Goal: Contribute content

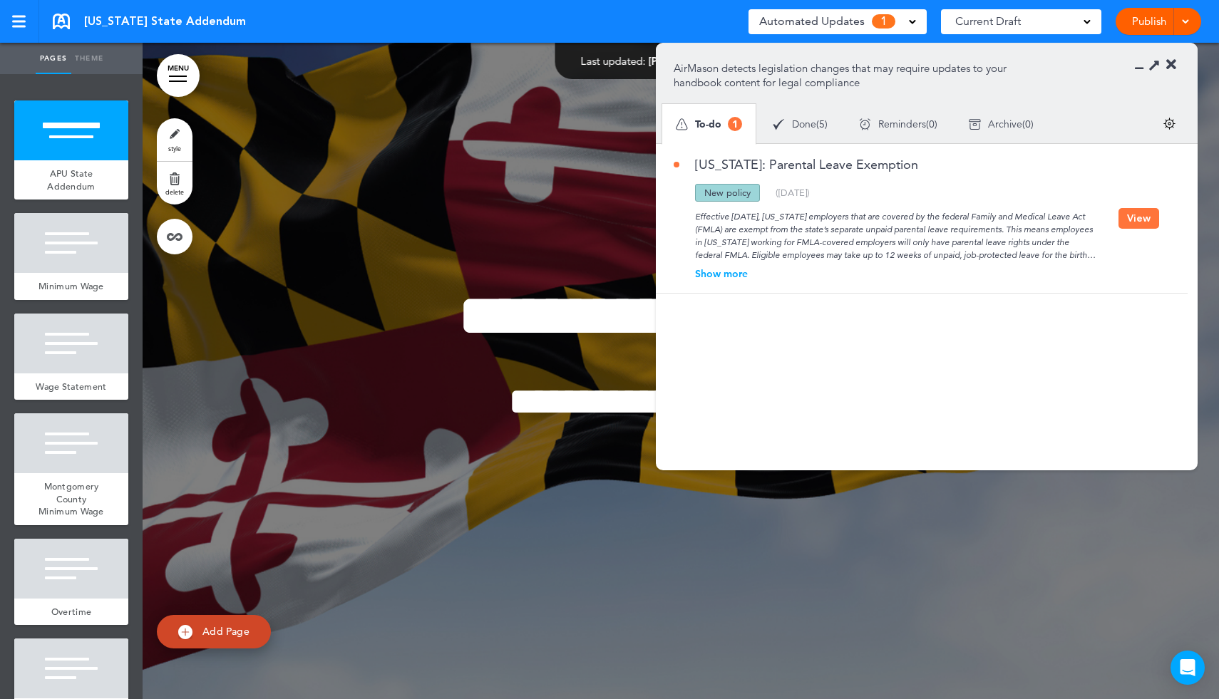
click at [1126, 220] on button "View" at bounding box center [1139, 218] width 41 height 21
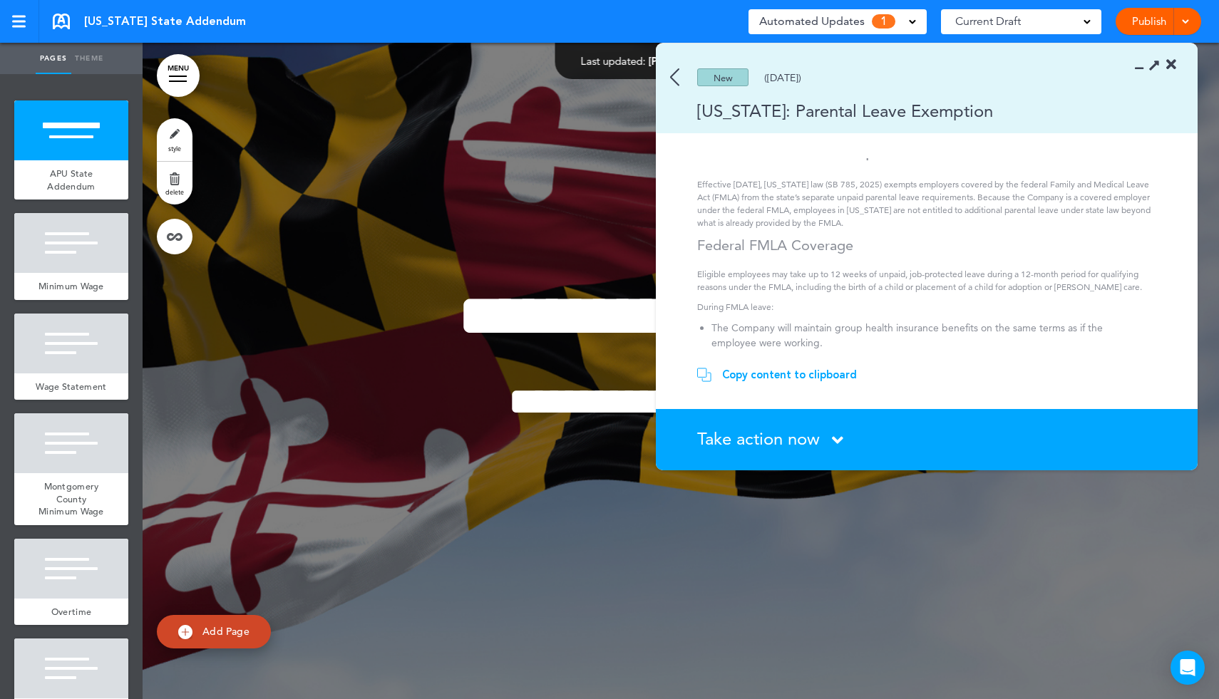
scroll to position [20, 0]
click at [829, 376] on div "Copy content to clipboard" at bounding box center [789, 375] width 135 height 14
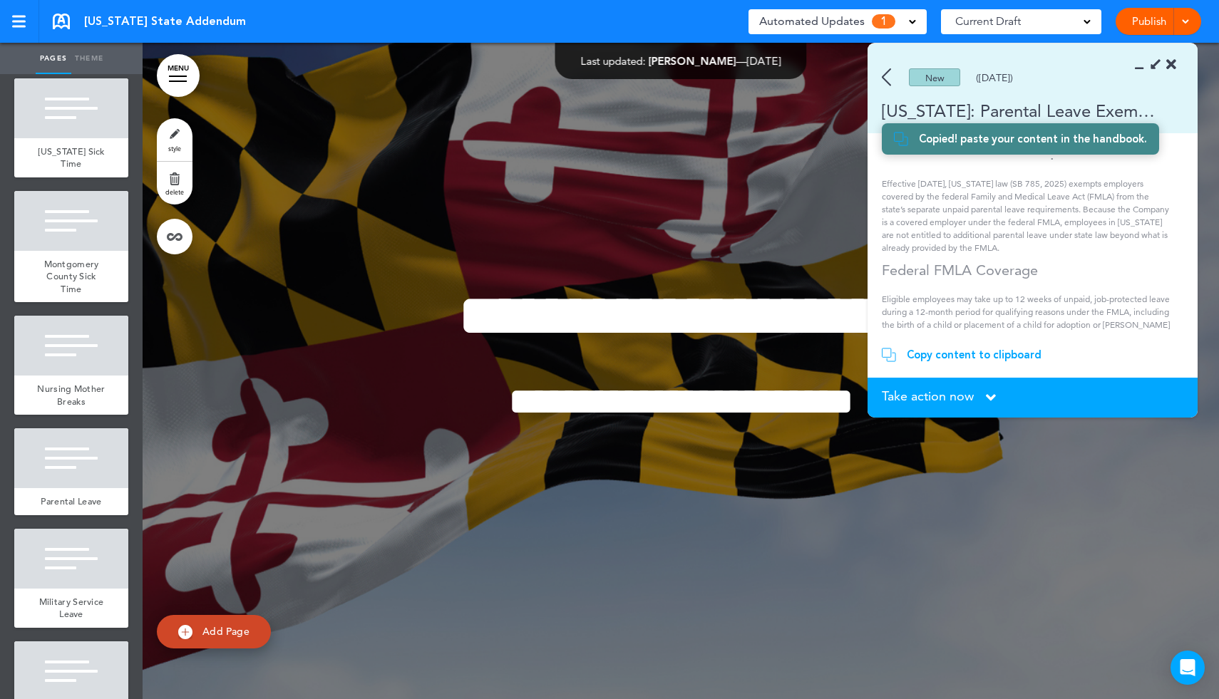
scroll to position [1165, 0]
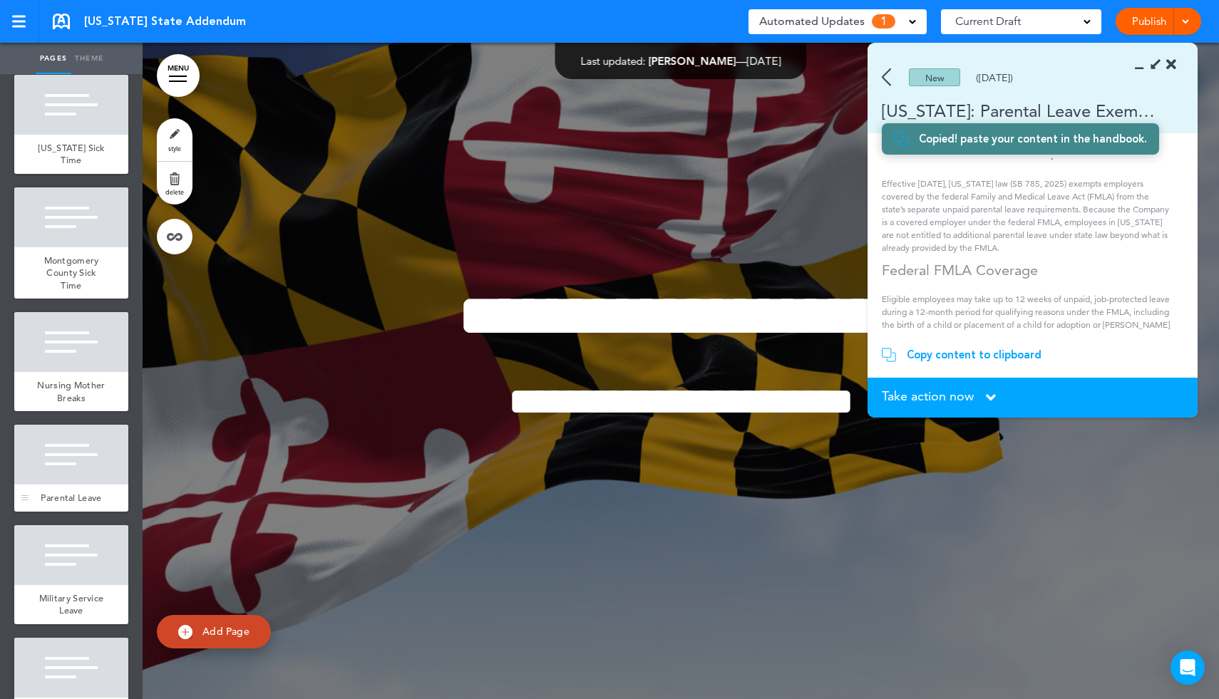
click at [66, 448] on div at bounding box center [71, 455] width 114 height 60
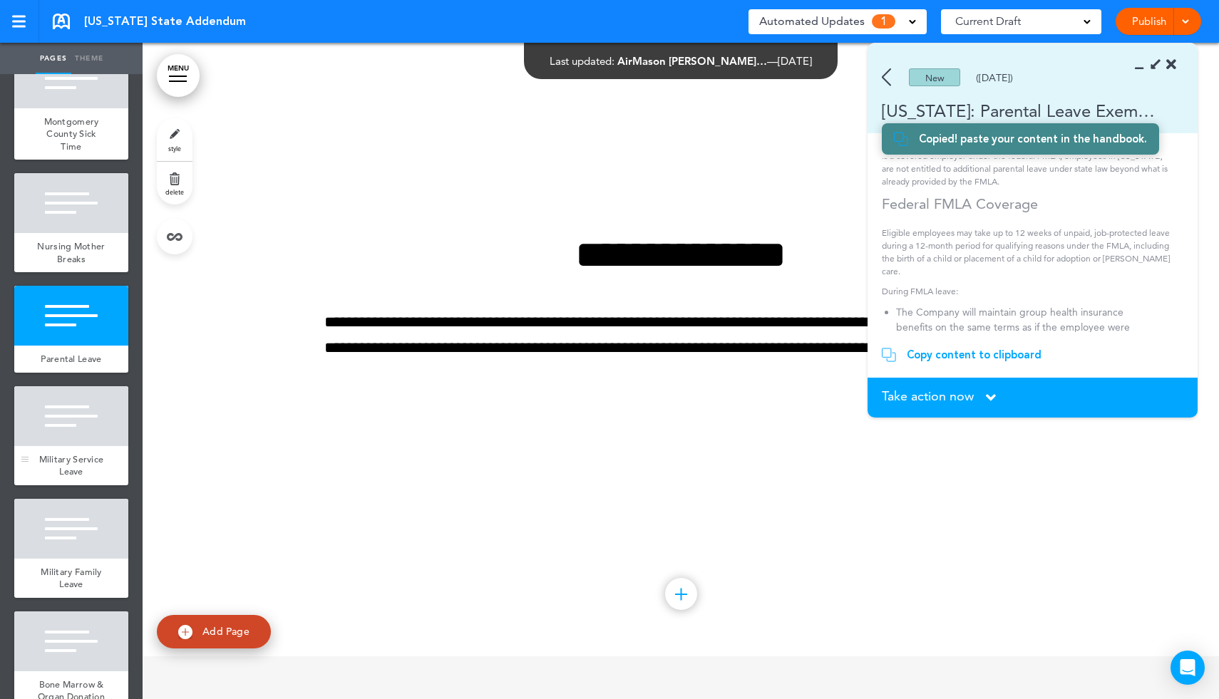
scroll to position [1305, 0]
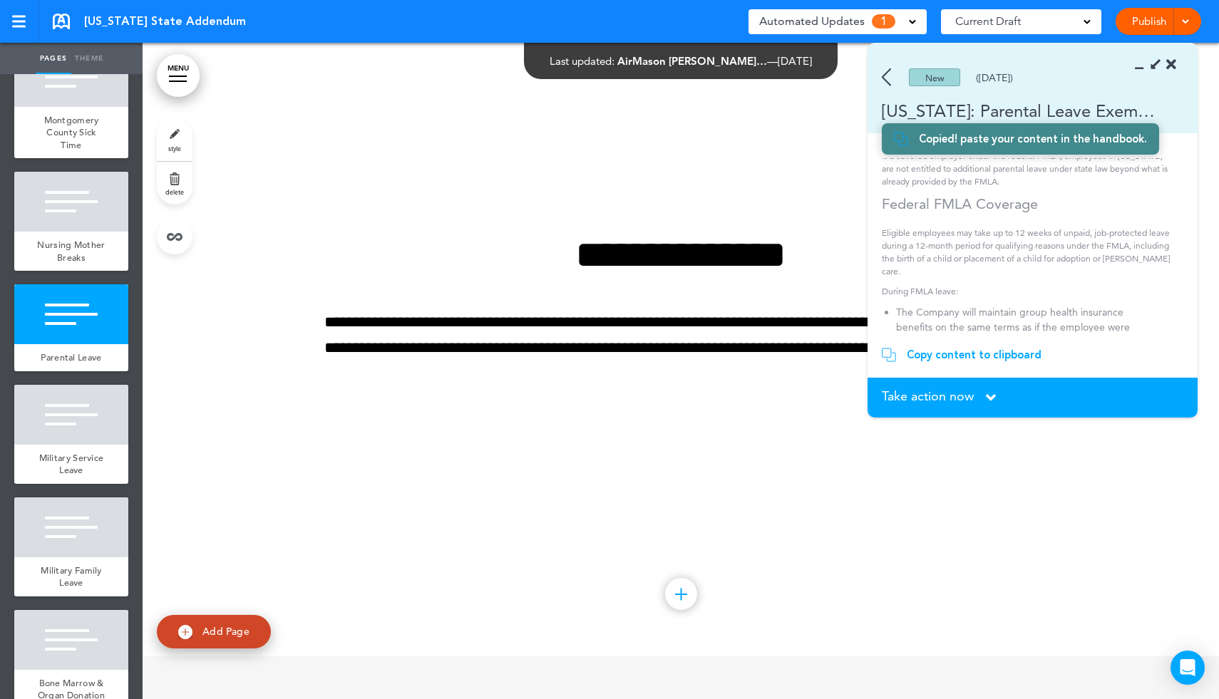
click at [591, 449] on div "**********" at bounding box center [680, 328] width 713 height 293
click at [1153, 65] on icon at bounding box center [1154, 64] width 15 height 15
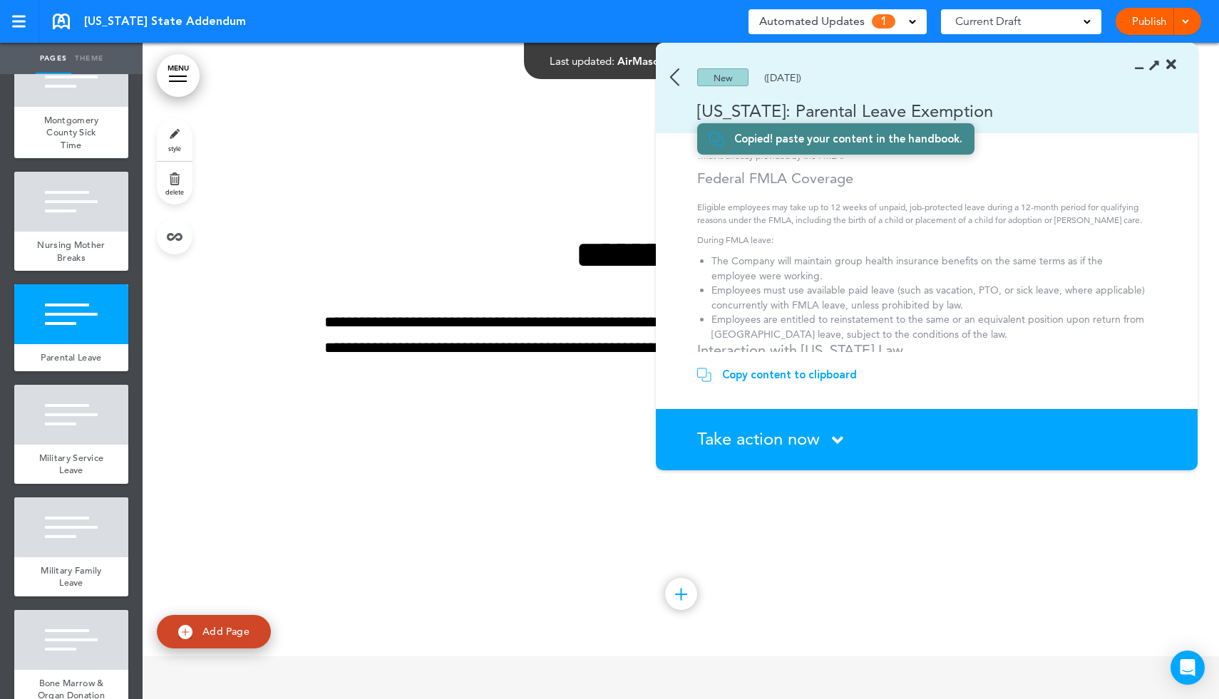
click at [1153, 65] on icon at bounding box center [1154, 64] width 15 height 15
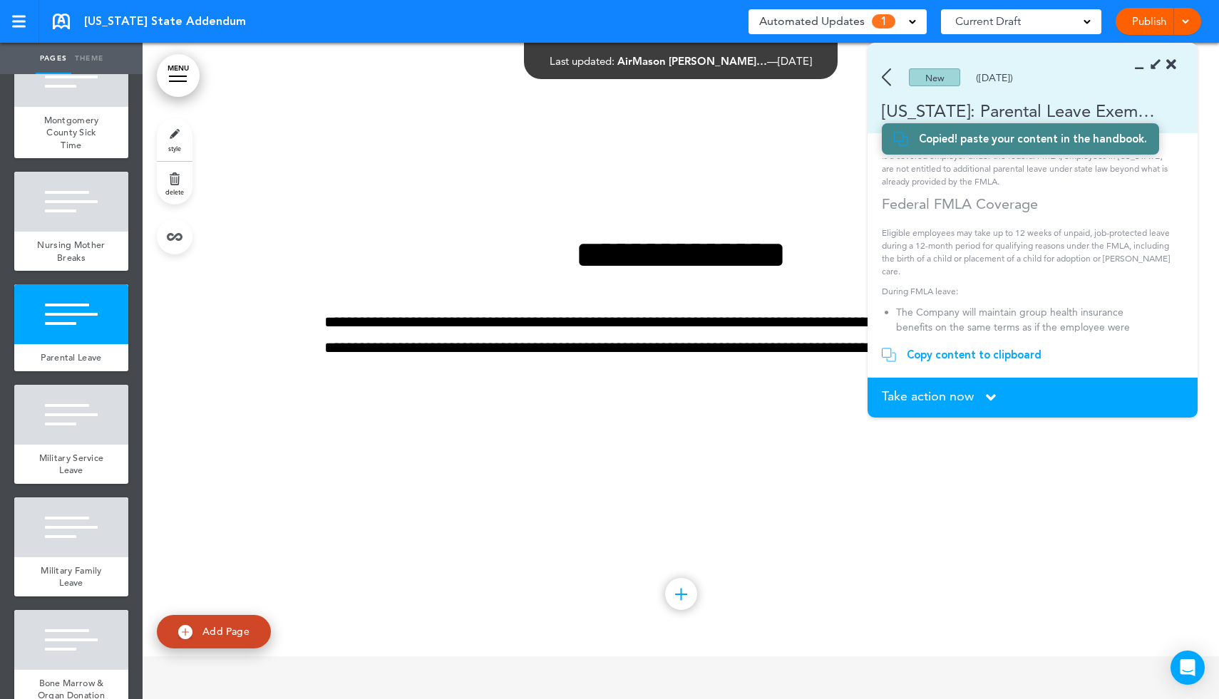
click at [1143, 70] on icon at bounding box center [1143, 65] width 0 height 14
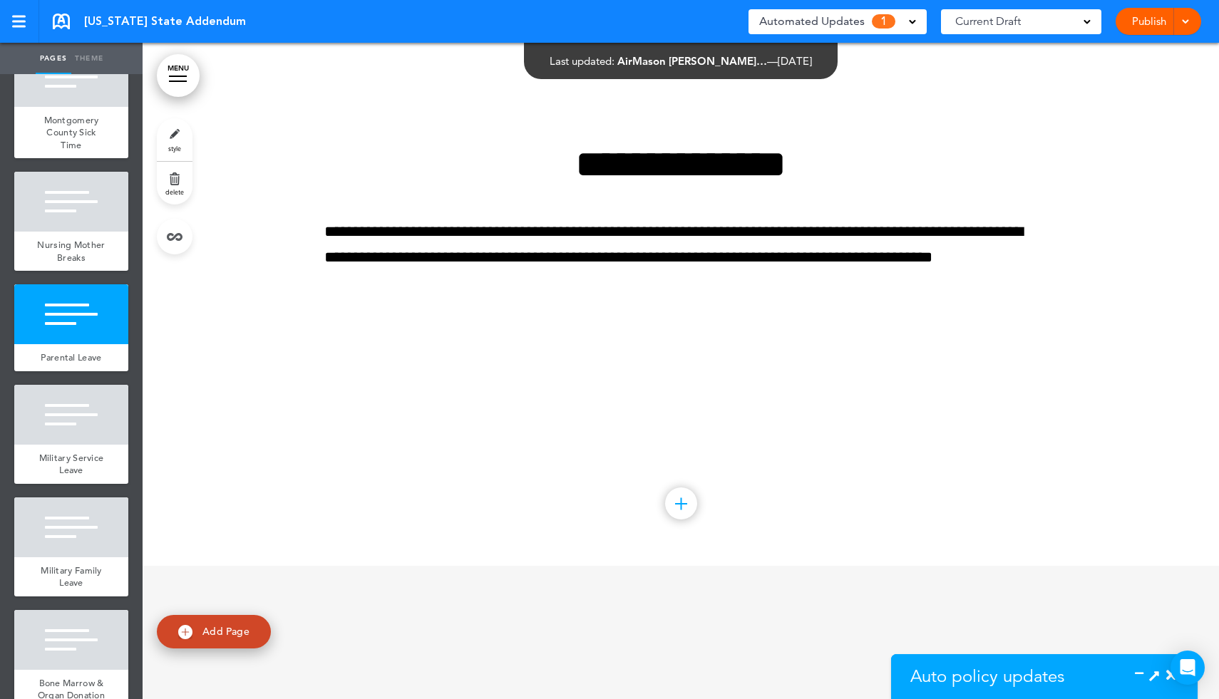
scroll to position [10205, 0]
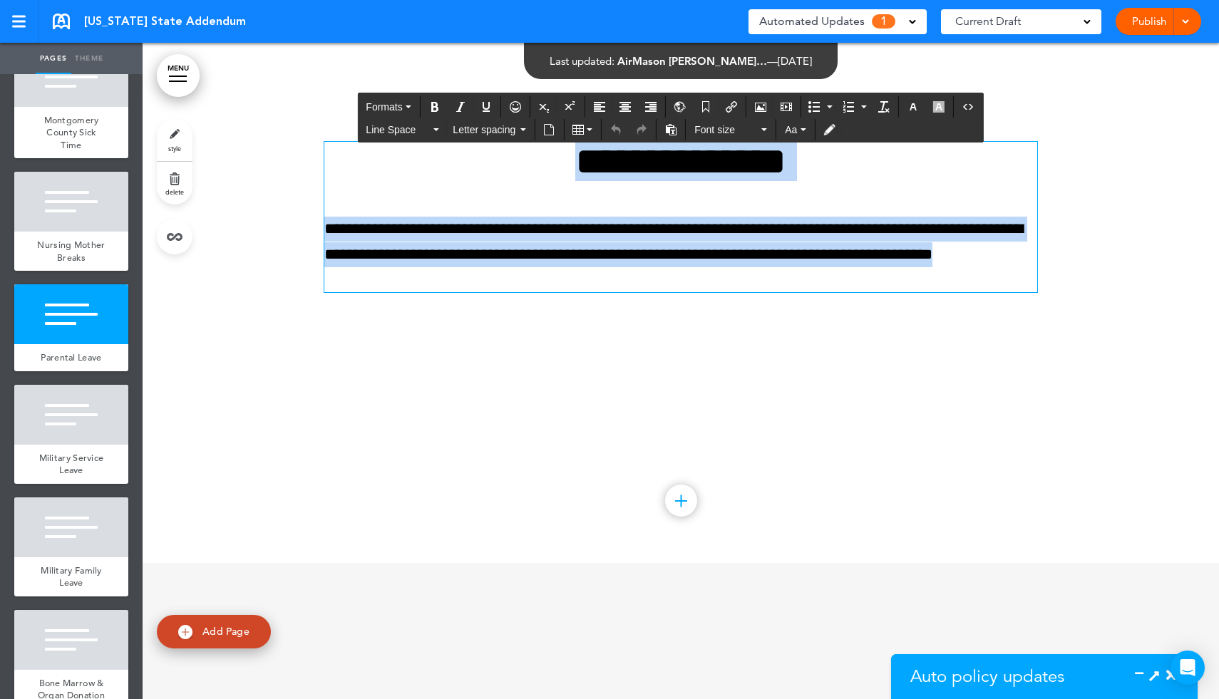
drag, startPoint x: 537, startPoint y: 197, endPoint x: 982, endPoint y: 317, distance: 460.7
click at [983, 292] on div "**********" at bounding box center [680, 217] width 713 height 150
paste div
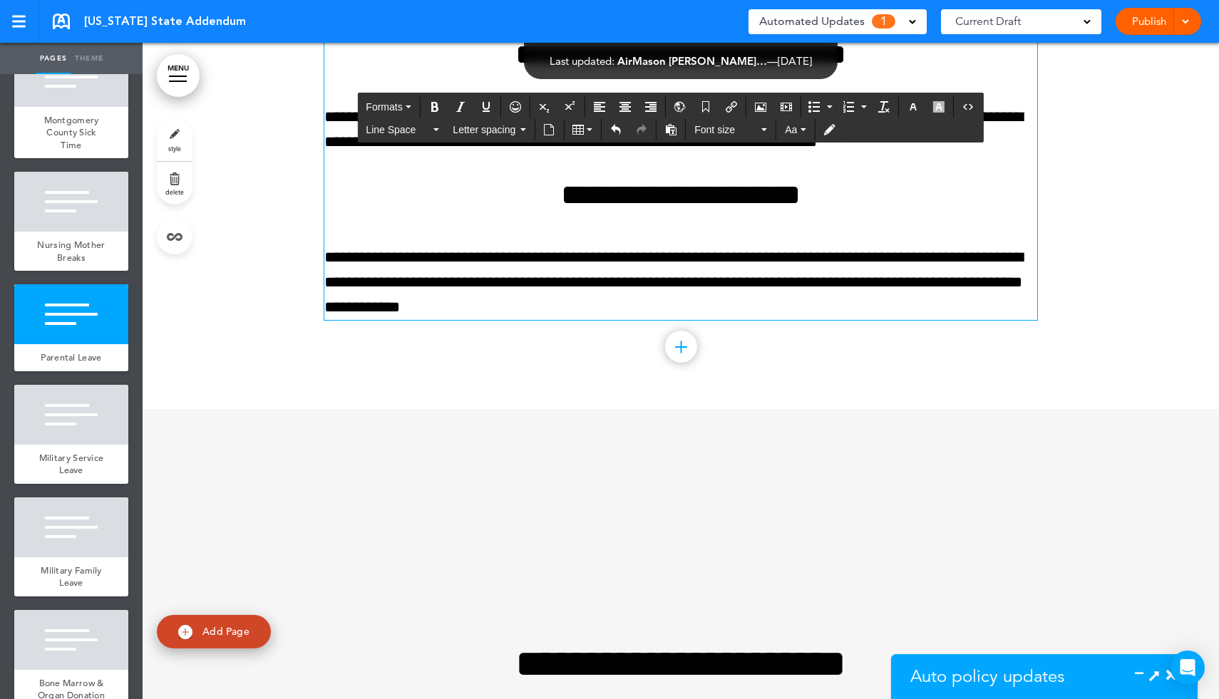
scroll to position [10801, 0]
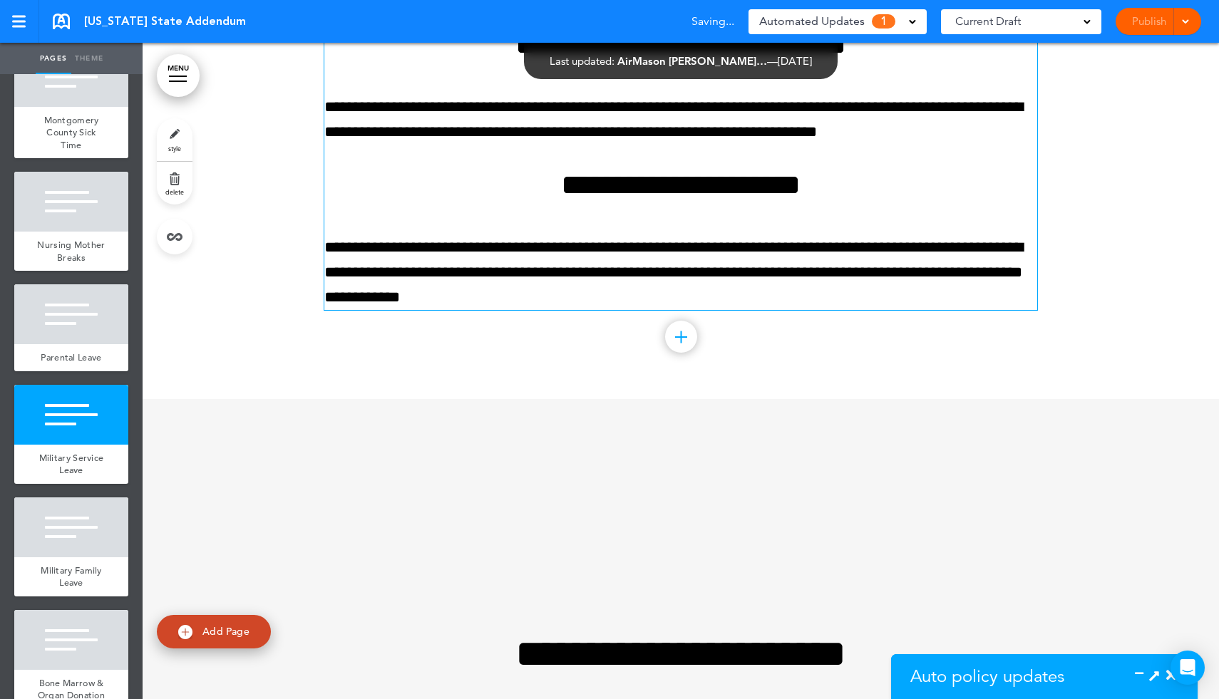
click at [1155, 676] on icon at bounding box center [1154, 675] width 15 height 15
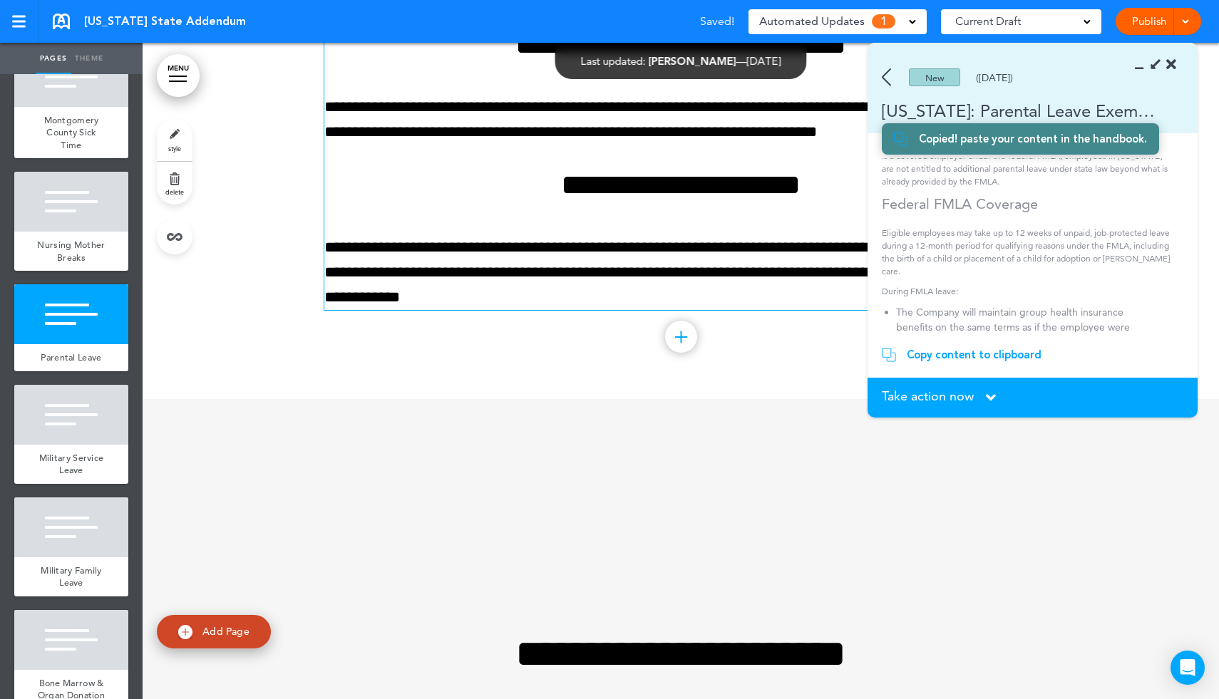
click at [989, 399] on icon at bounding box center [991, 398] width 10 height 16
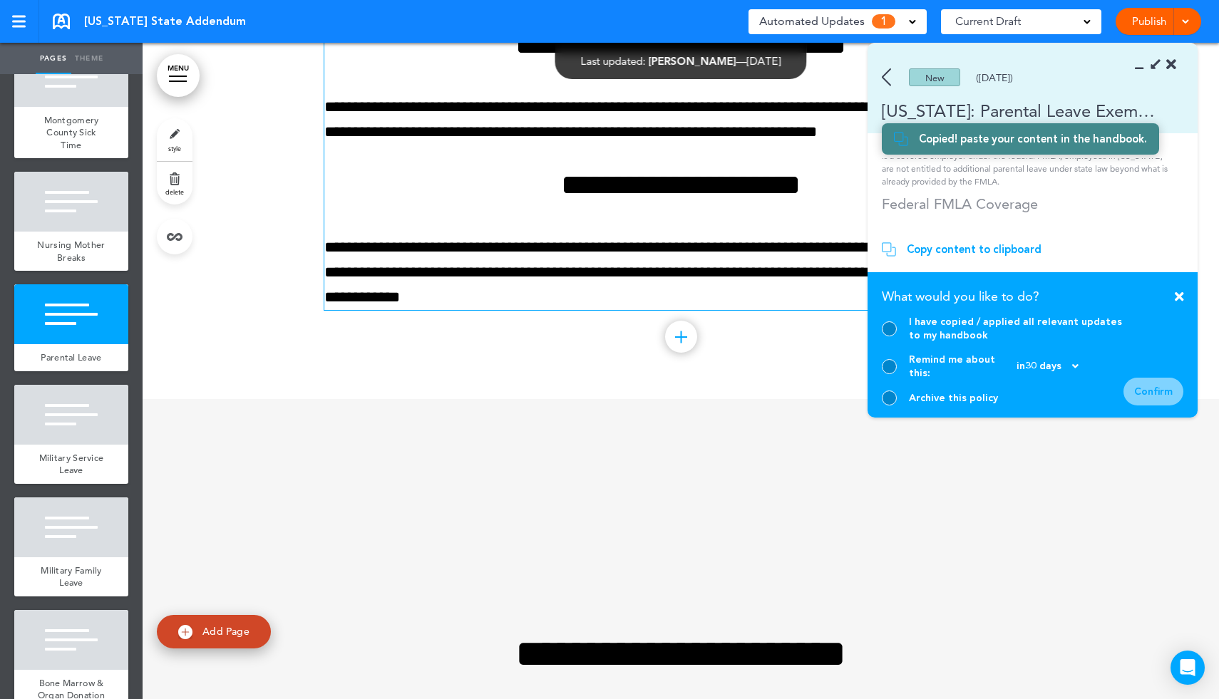
click at [890, 336] on div at bounding box center [889, 329] width 15 height 15
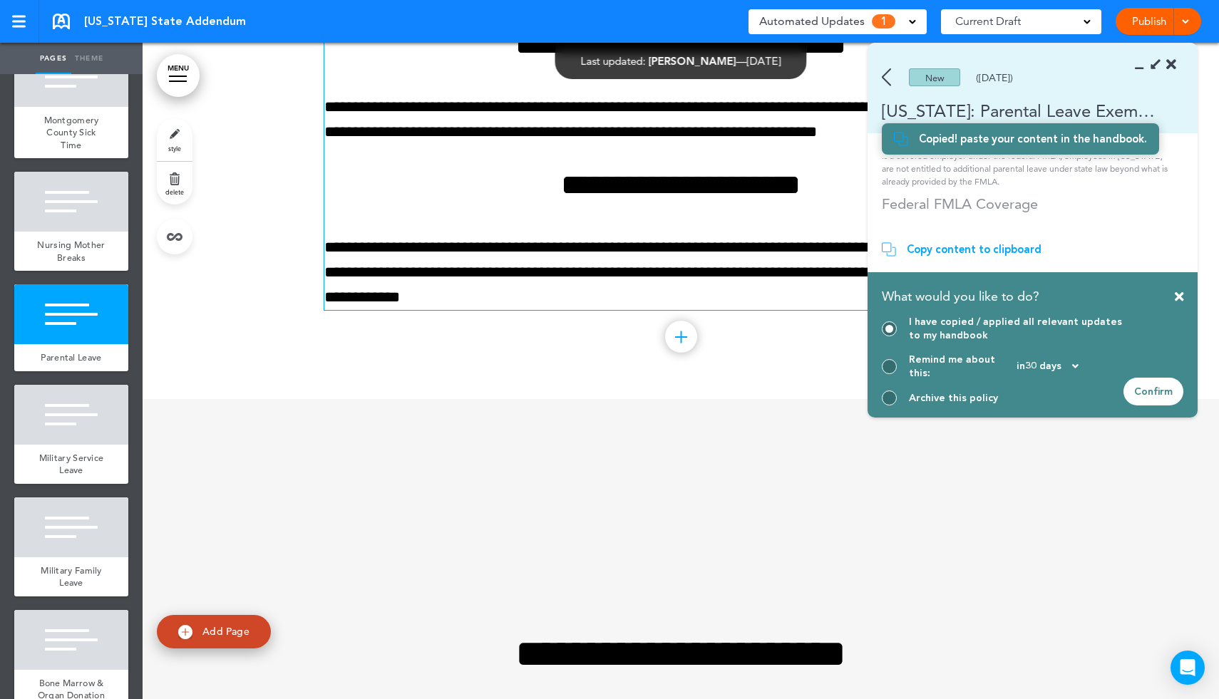
click at [1159, 399] on div "Confirm" at bounding box center [1154, 392] width 60 height 28
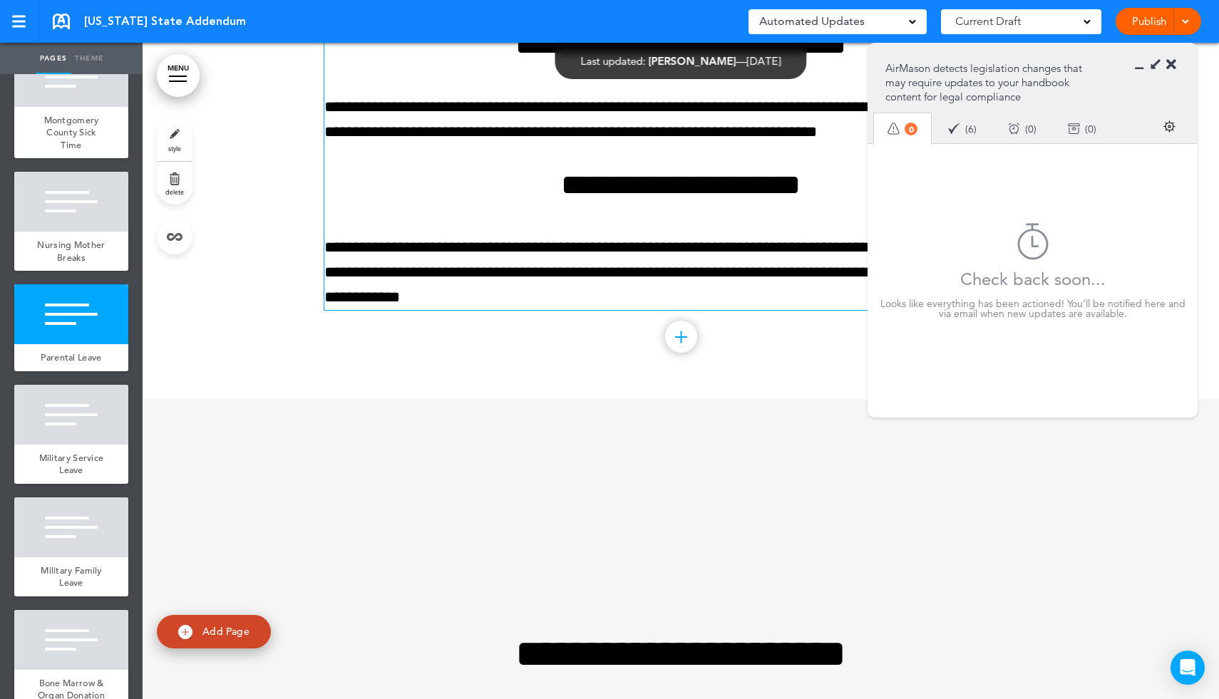
click at [1169, 64] on icon at bounding box center [1171, 65] width 10 height 14
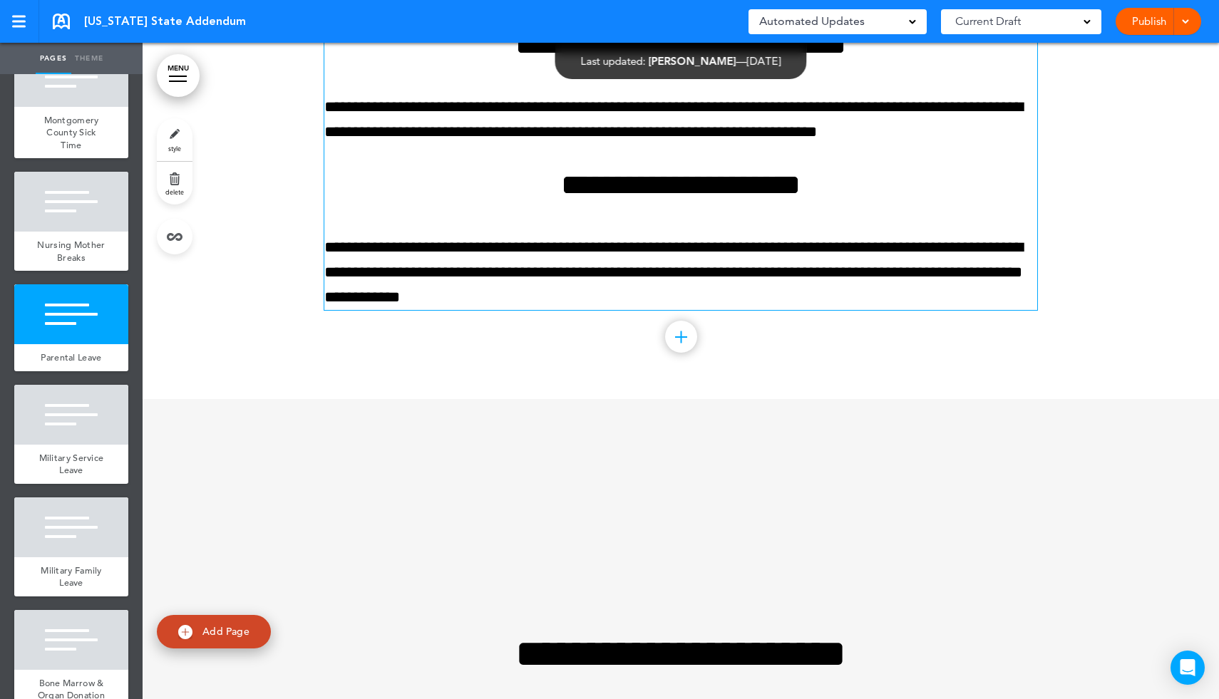
click at [1141, 25] on link "Publish" at bounding box center [1148, 21] width 45 height 27
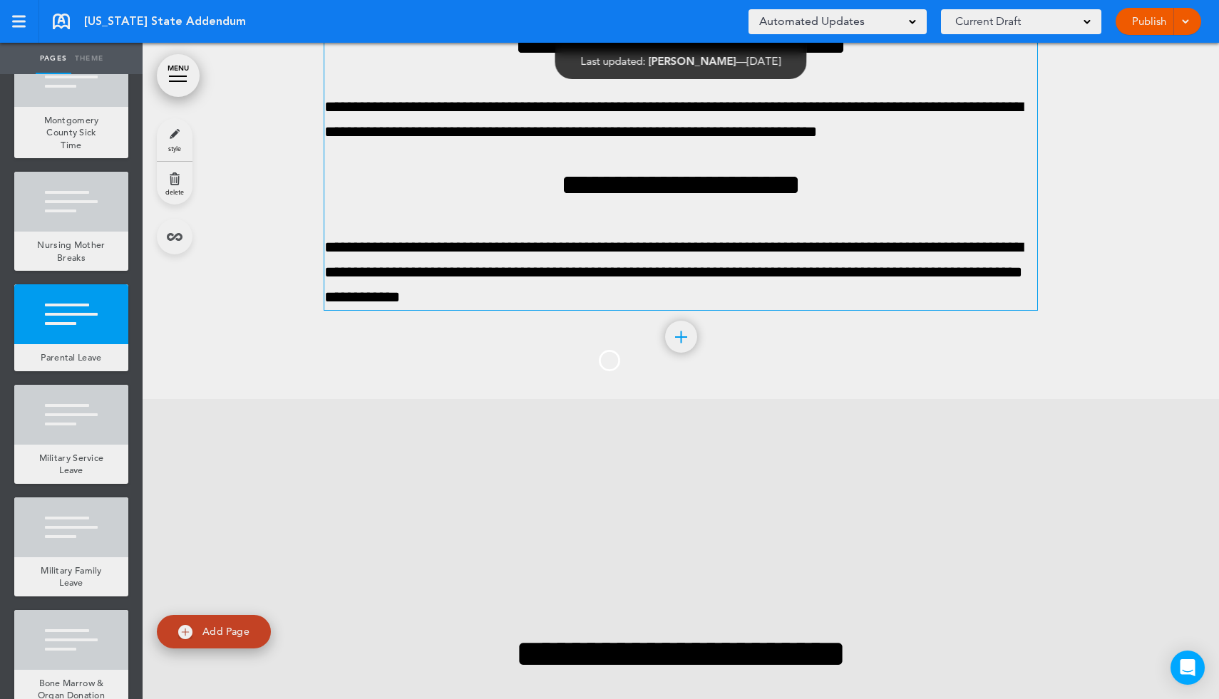
scroll to position [0, 0]
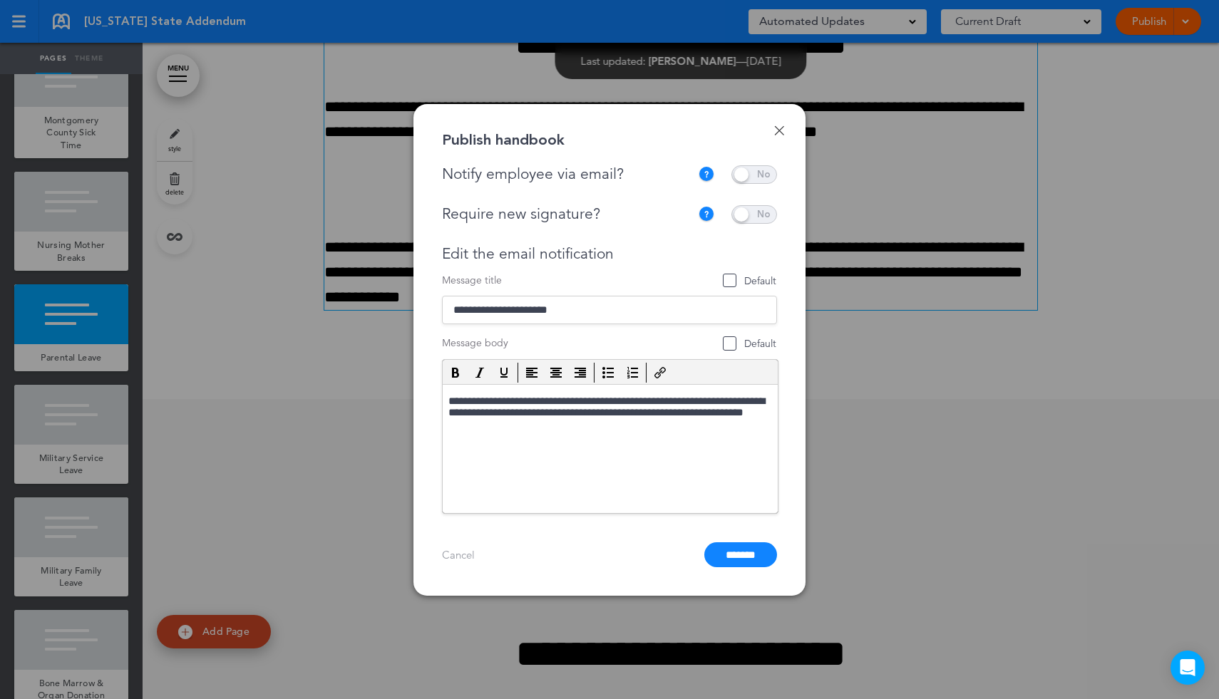
click at [739, 559] on input "*******" at bounding box center [740, 555] width 73 height 25
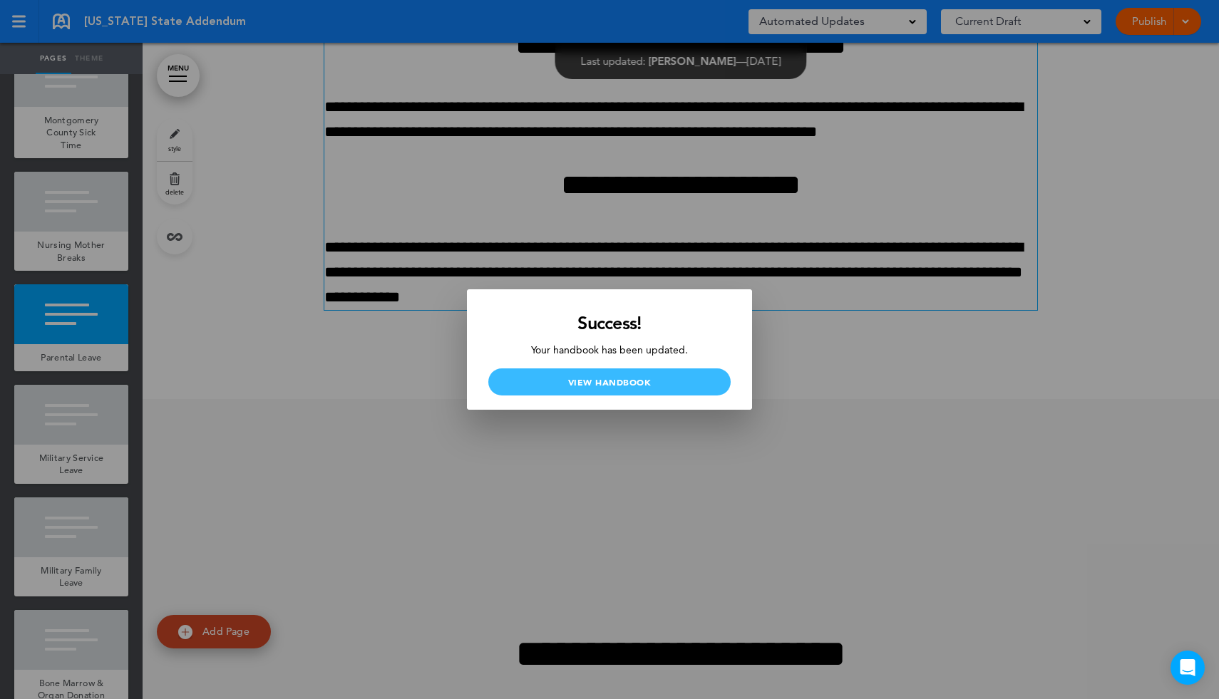
click at [652, 380] on link "View Handbook" at bounding box center [609, 382] width 242 height 27
